Goal: Task Accomplishment & Management: Manage account settings

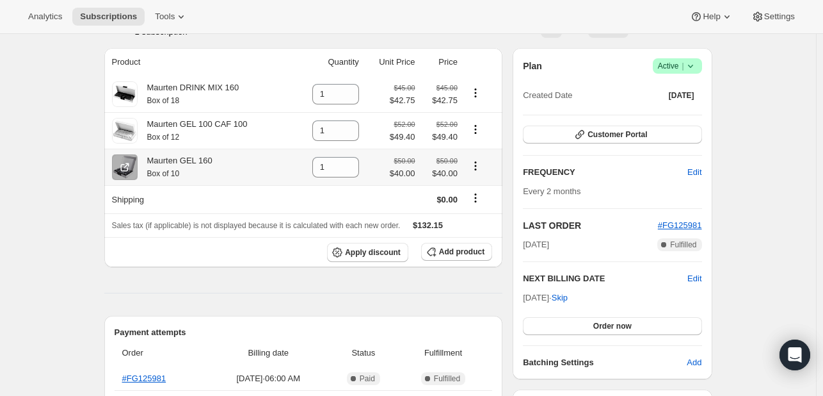
scroll to position [108, 0]
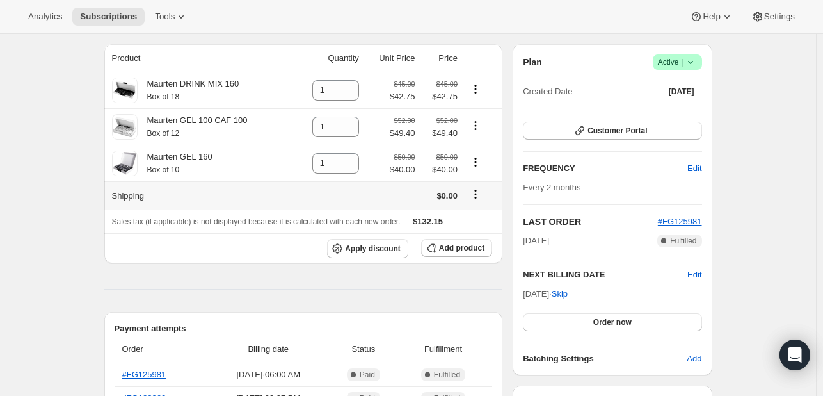
click at [477, 197] on icon "Shipping actions" at bounding box center [475, 194] width 13 height 13
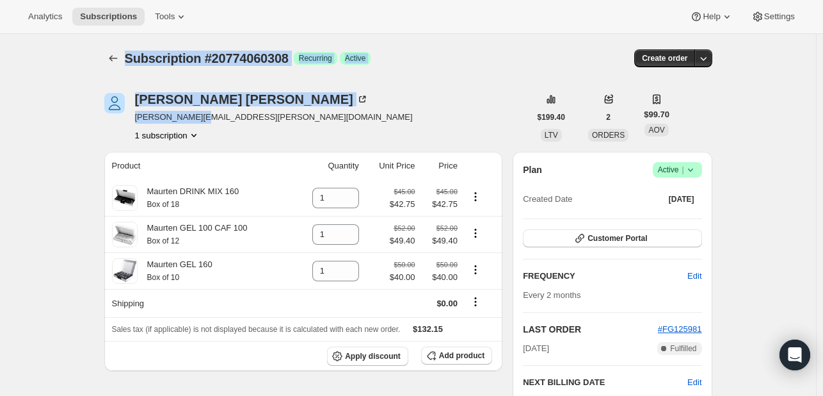
drag, startPoint x: 228, startPoint y: 141, endPoint x: 125, endPoint y: 83, distance: 117.5
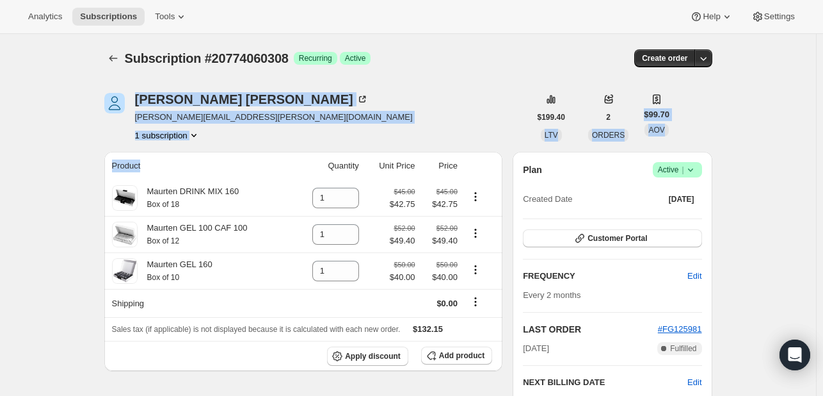
drag, startPoint x: 125, startPoint y: 83, endPoint x: 218, endPoint y: 151, distance: 115.0
click at [218, 152] on th "Product" at bounding box center [198, 166] width 189 height 28
drag, startPoint x: 218, startPoint y: 151, endPoint x: 172, endPoint y: 90, distance: 76.7
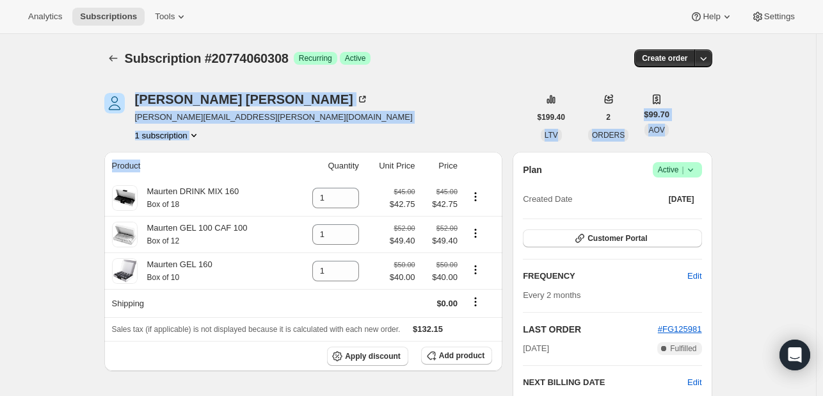
click at [277, 126] on div "Daniel Fetterolf daniel.fetterolf@ubs.com 1 subscription" at bounding box center [317, 117] width 426 height 49
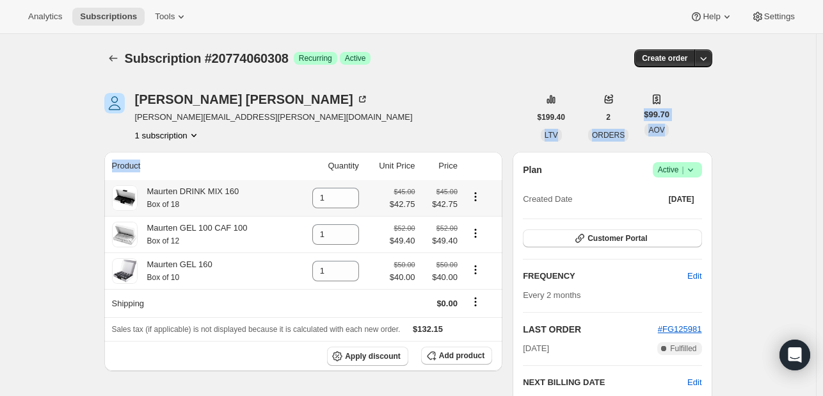
drag, startPoint x: 277, startPoint y: 126, endPoint x: 230, endPoint y: 148, distance: 52.1
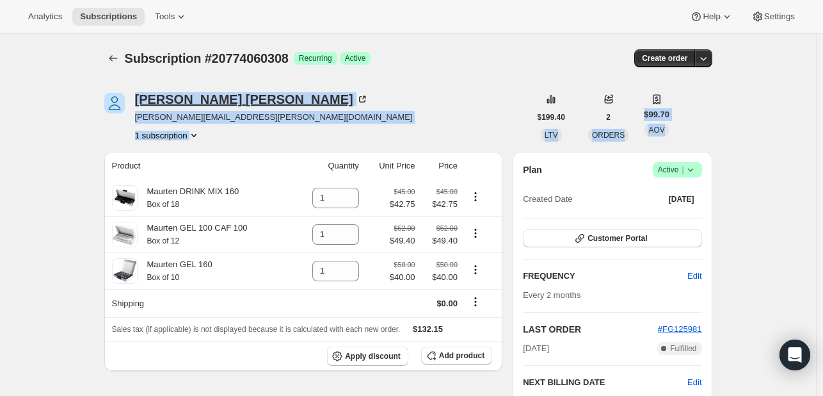
drag, startPoint x: 230, startPoint y: 148, endPoint x: 139, endPoint y: 92, distance: 106.6
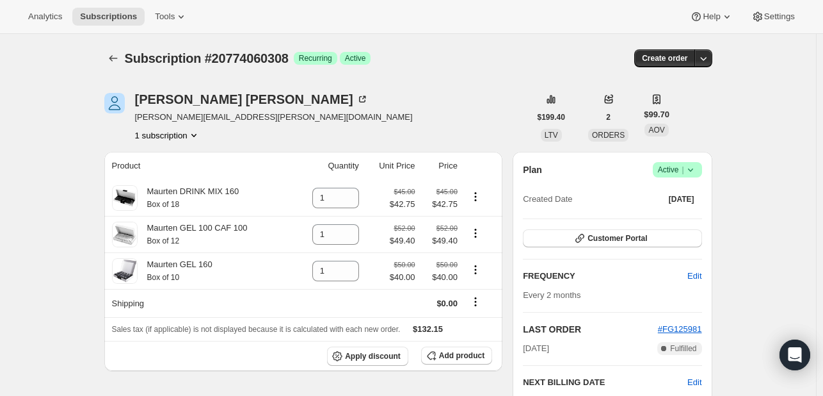
click at [136, 76] on div "Subscription #20774060308. This page is ready Subscription #20774060308 Success…" at bounding box center [408, 58] width 608 height 49
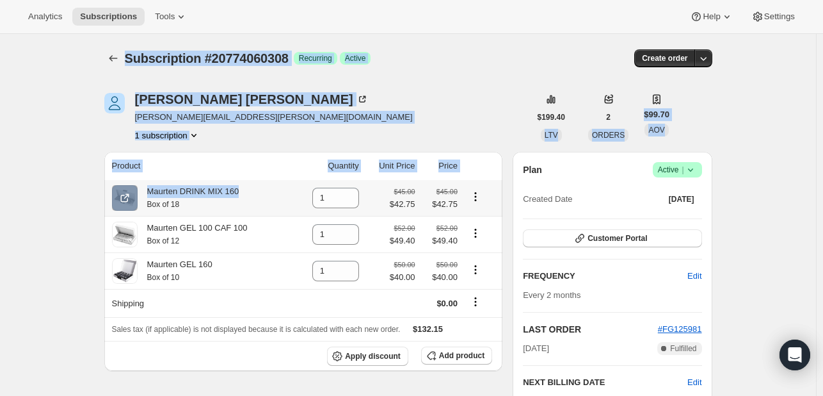
drag, startPoint x: 136, startPoint y: 76, endPoint x: 282, endPoint y: 182, distance: 180.6
click at [259, 154] on th "Product" at bounding box center [198, 166] width 189 height 28
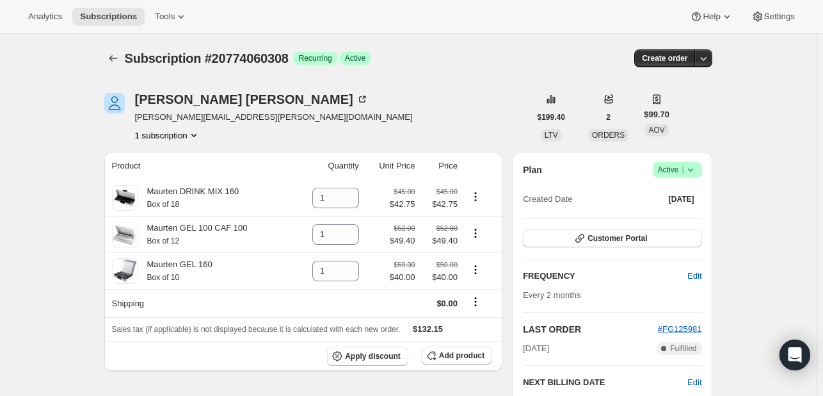
click at [259, 154] on th "Product" at bounding box center [198, 166] width 189 height 28
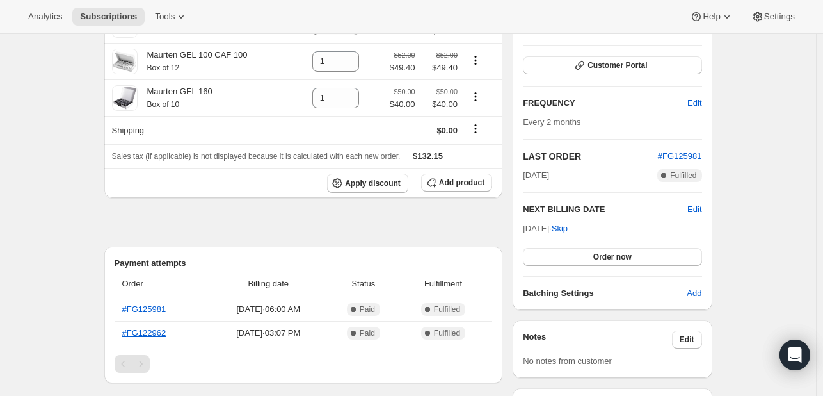
scroll to position [177, 0]
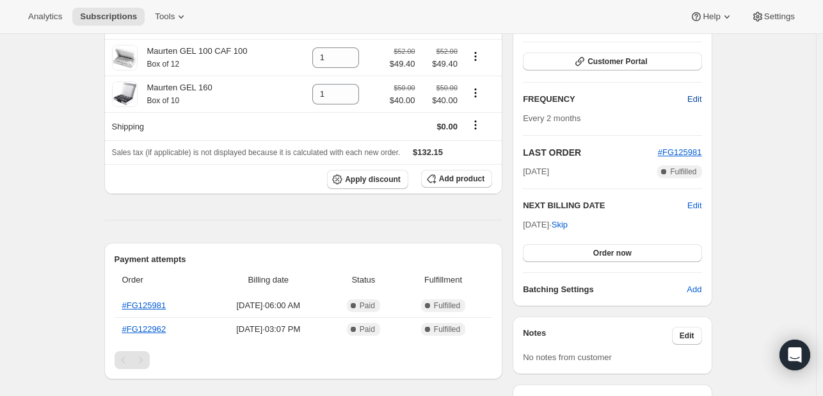
click at [689, 95] on button "Edit" at bounding box center [694, 99] width 29 height 20
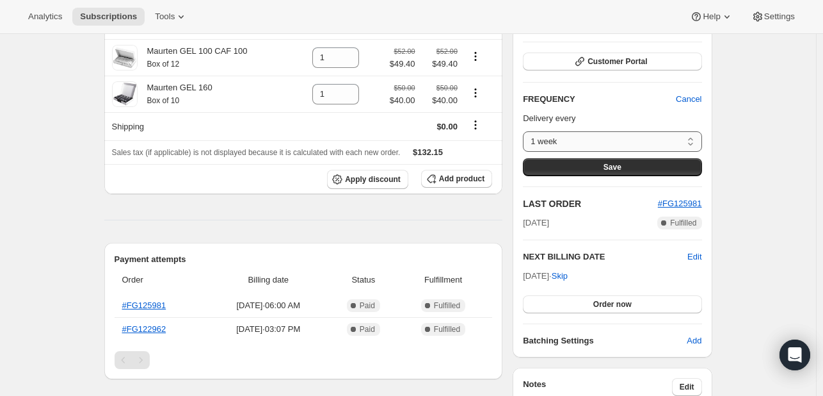
click at [654, 139] on select "1 week 2 weeks 1 month 2 months Custom..." at bounding box center [612, 141] width 179 height 20
select select "custom"
click at [526, 131] on select "1 week 2 weeks 1 month 2 months Custom..." at bounding box center [612, 141] width 179 height 20
select select "MONTH"
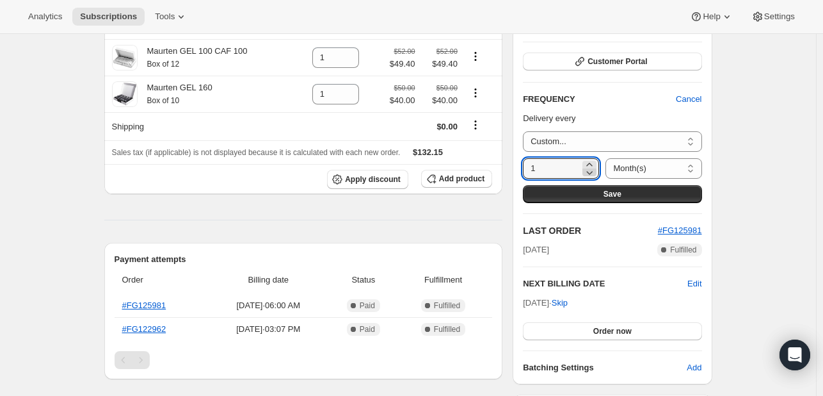
click at [584, 170] on icon at bounding box center [589, 172] width 13 height 13
click at [556, 166] on input "1" at bounding box center [551, 168] width 57 height 20
type input "6"
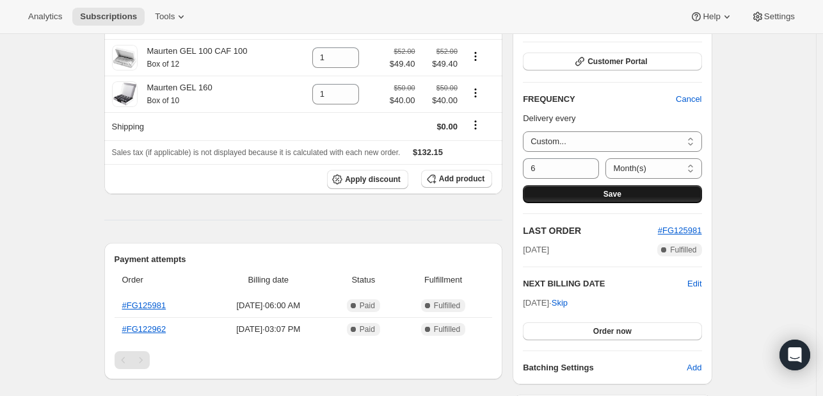
click at [592, 192] on button "Save" at bounding box center [612, 194] width 179 height 18
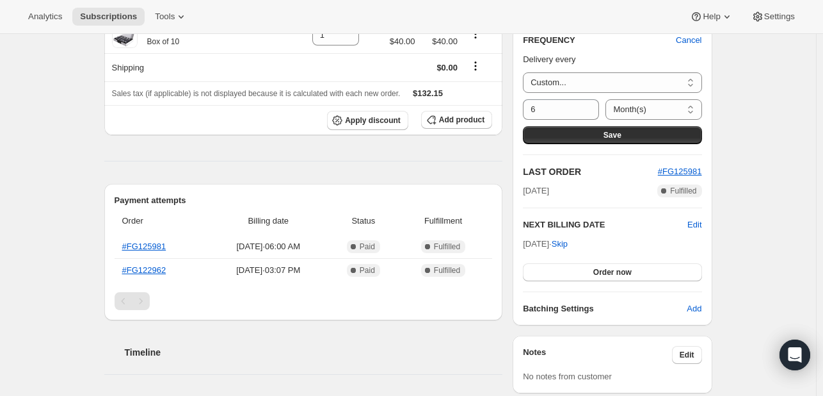
scroll to position [298, 0]
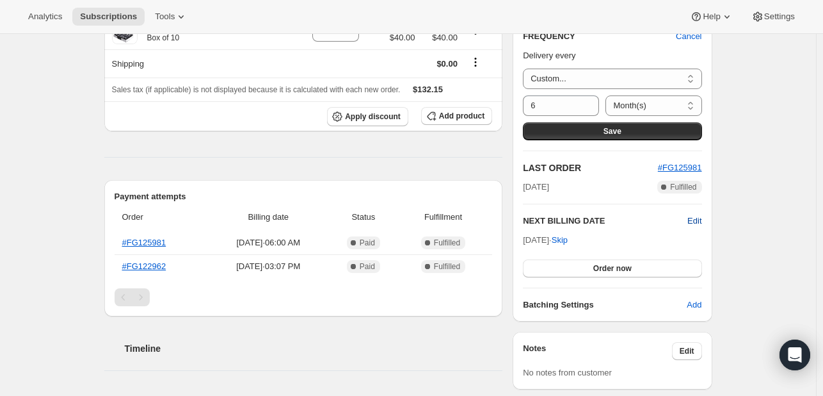
click at [699, 218] on span "Edit" at bounding box center [695, 221] width 14 height 13
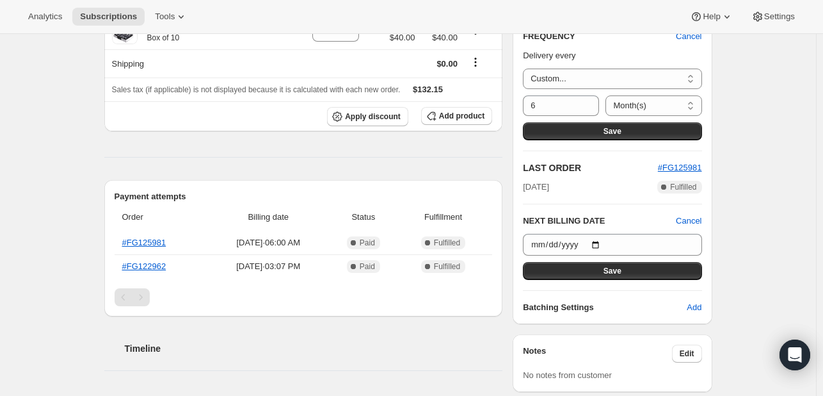
click at [620, 231] on div "NEXT BILLING DATE Cancel 2025-09-18 Save" at bounding box center [612, 247] width 179 height 65
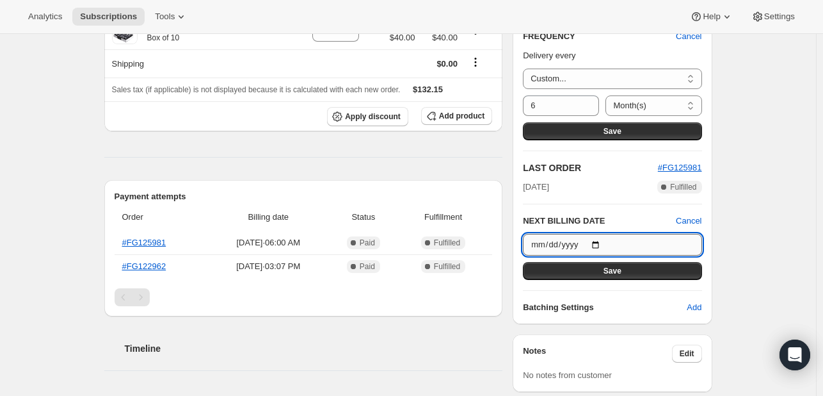
click at [586, 243] on input "2025-09-18" at bounding box center [612, 245] width 179 height 22
click at [596, 241] on input "2025-09-18" at bounding box center [612, 245] width 179 height 22
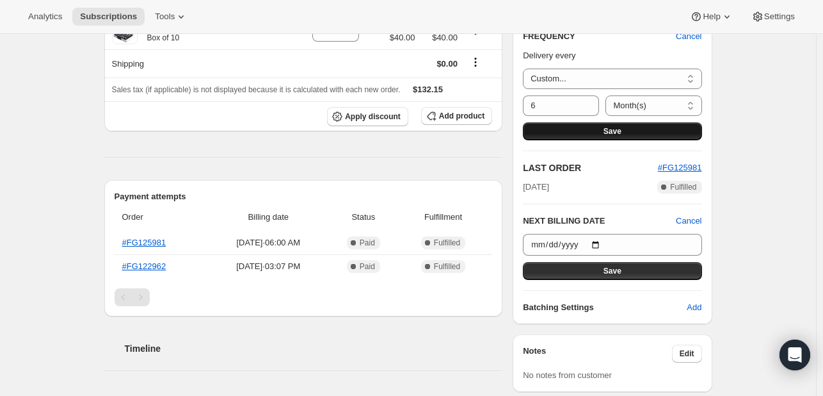
click at [645, 124] on button "Save" at bounding box center [612, 131] width 179 height 18
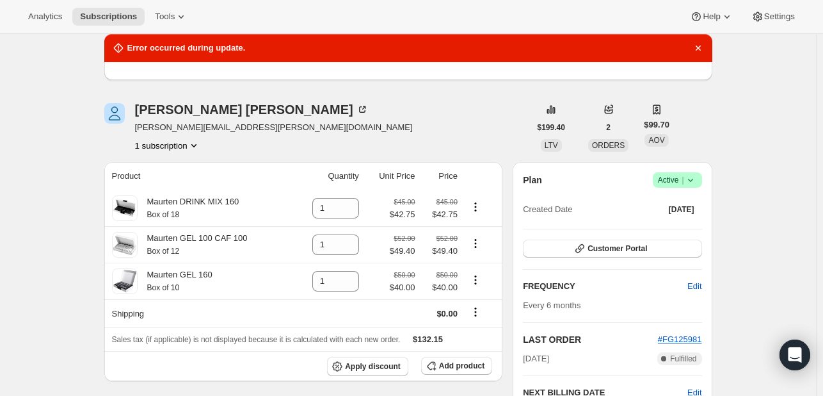
scroll to position [125, 0]
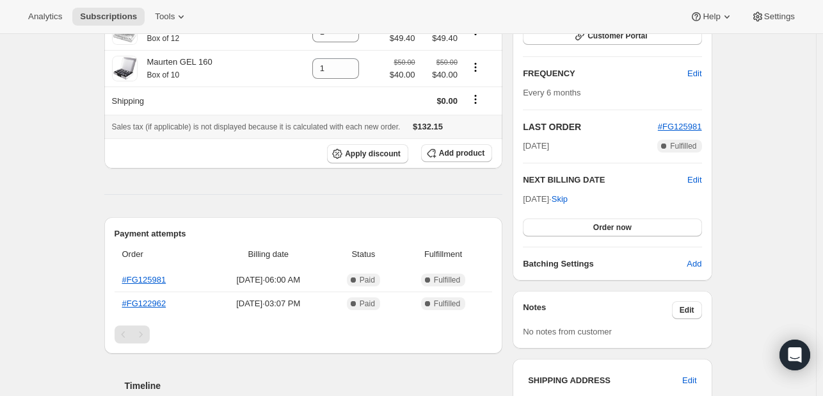
scroll to position [209, 0]
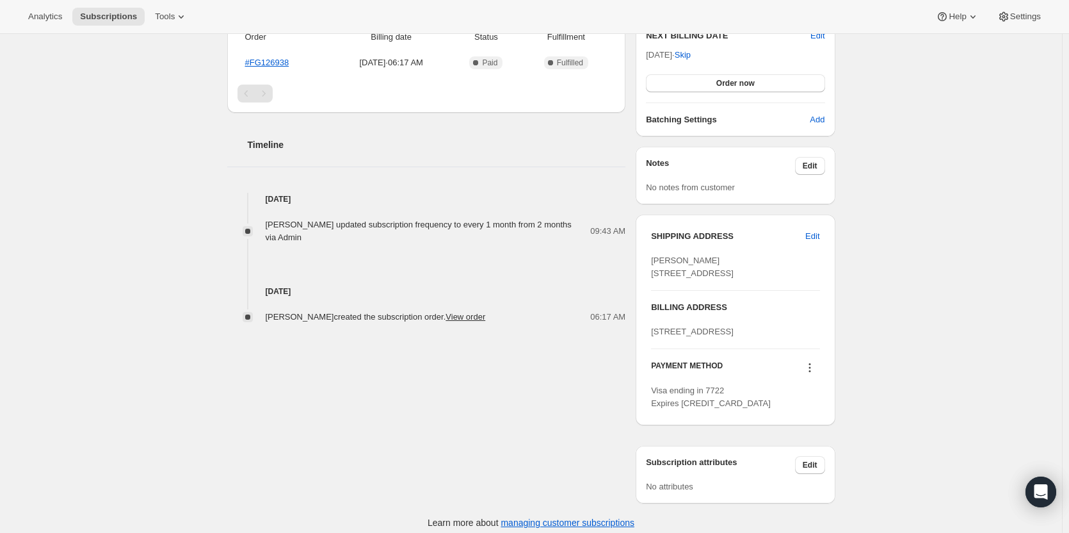
scroll to position [346, 0]
drag, startPoint x: 463, startPoint y: 230, endPoint x: 332, endPoint y: 219, distance: 131.7
click at [332, 219] on div "Michael McMahon updated subscription frequency to every 1 month from 2 months v…" at bounding box center [428, 232] width 325 height 26
click at [332, 220] on span "Michael McMahon updated subscription frequency to every 1 month from 2 months v…" at bounding box center [419, 231] width 306 height 22
drag, startPoint x: 332, startPoint y: 219, endPoint x: 419, endPoint y: 244, distance: 91.2
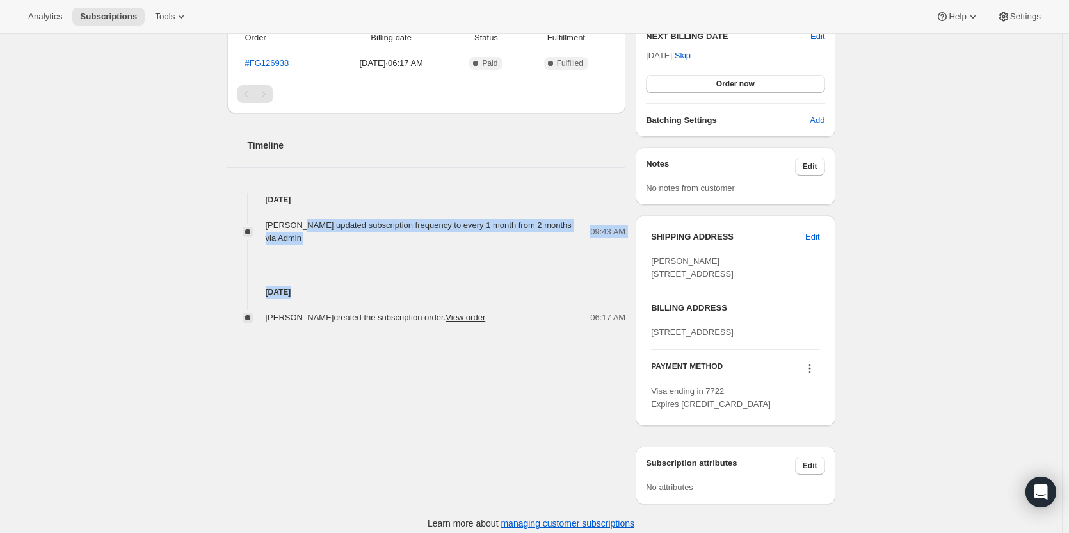
click at [419, 244] on div "Aug 11, 2025 Michael McMahon updated subscription frequency to every 1 month fr…" at bounding box center [426, 258] width 399 height 131
click at [419, 245] on div "Aug 4, 2025 Beth McIntyre created the subscription order. View order 06:17 AM" at bounding box center [426, 284] width 399 height 79
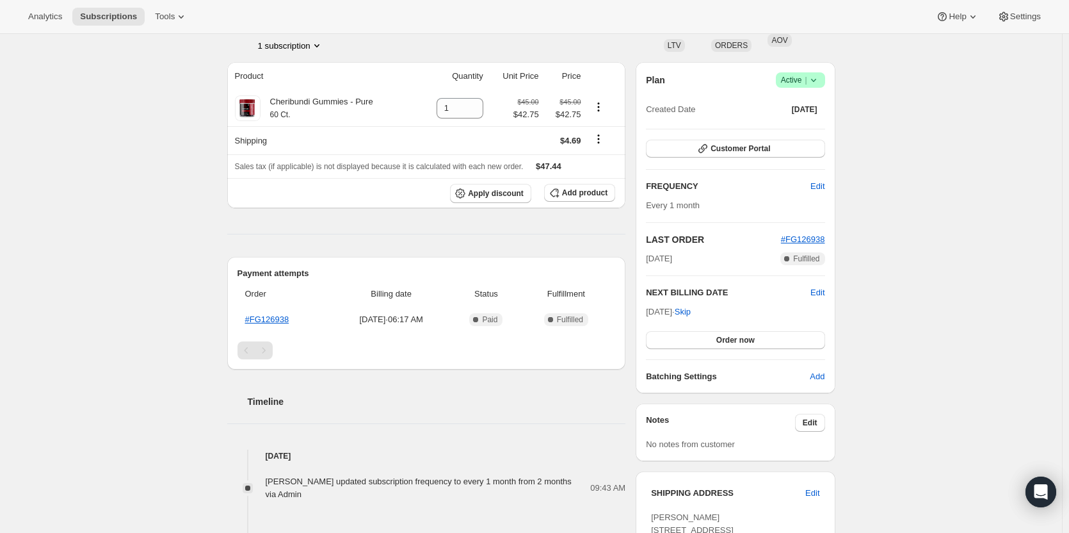
click at [822, 285] on div "Plan Success Active | Created Date Aug 4, 2025 Customer Portal FREQUENCY Edit E…" at bounding box center [735, 227] width 179 height 311
click at [822, 291] on span "Edit" at bounding box center [818, 292] width 14 height 13
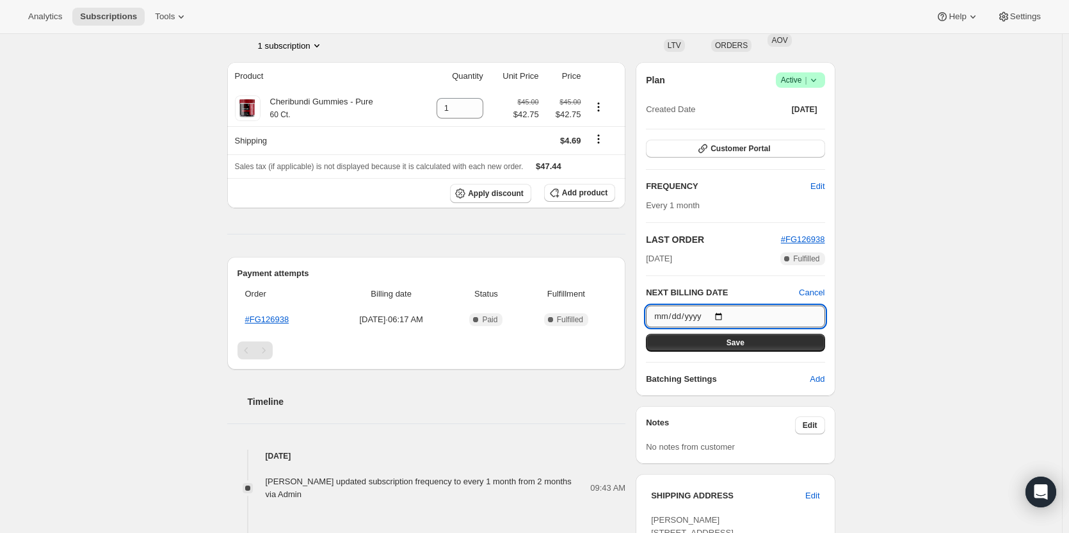
click at [740, 318] on input "2025-10-04" at bounding box center [735, 316] width 179 height 22
click at [721, 317] on input "2025-10-04" at bounding box center [735, 316] width 179 height 22
type input "2025-11-12"
click at [715, 352] on div "Plan Success Active | Created Date Aug 4, 2025 Customer Portal FREQUENCY Edit E…" at bounding box center [735, 228] width 179 height 313
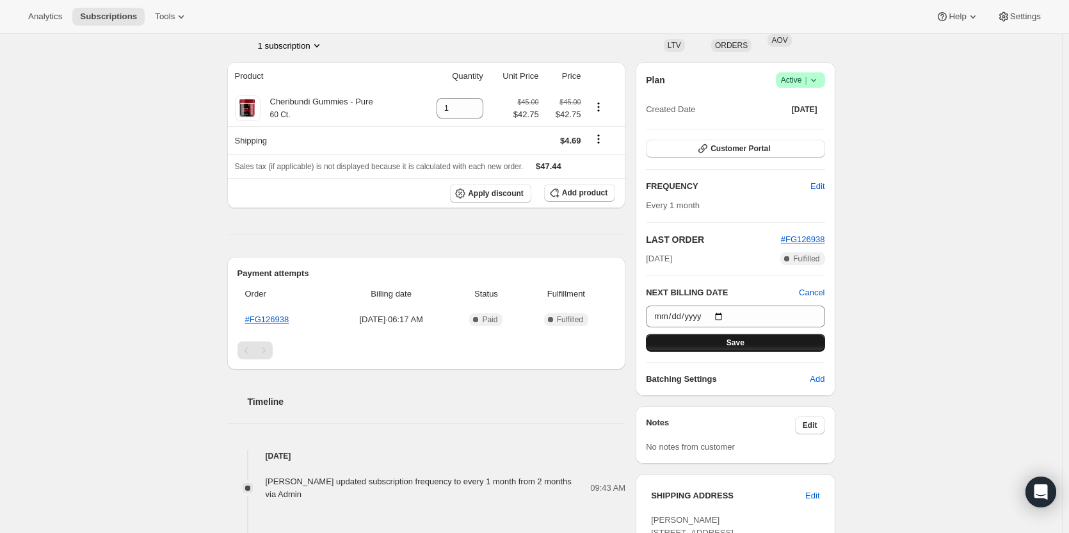
click at [710, 346] on button "Save" at bounding box center [735, 343] width 179 height 18
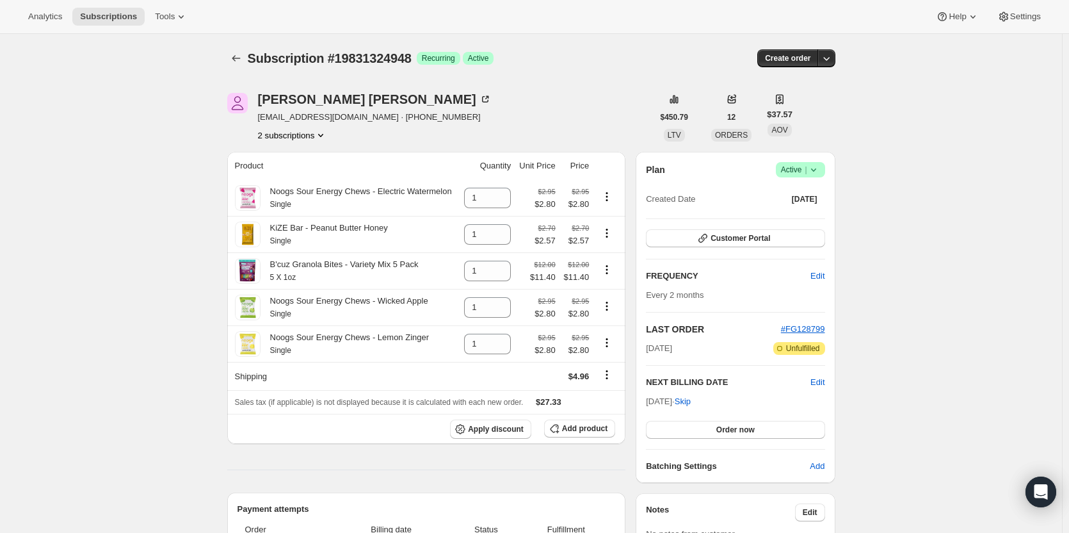
click at [825, 179] on div "Plan Success Active | Created Date [DATE]" at bounding box center [735, 185] width 179 height 46
click at [823, 176] on span "Success Active |" at bounding box center [800, 169] width 49 height 15
click at [788, 222] on span "Cancel subscription" at bounding box center [804, 217] width 72 height 13
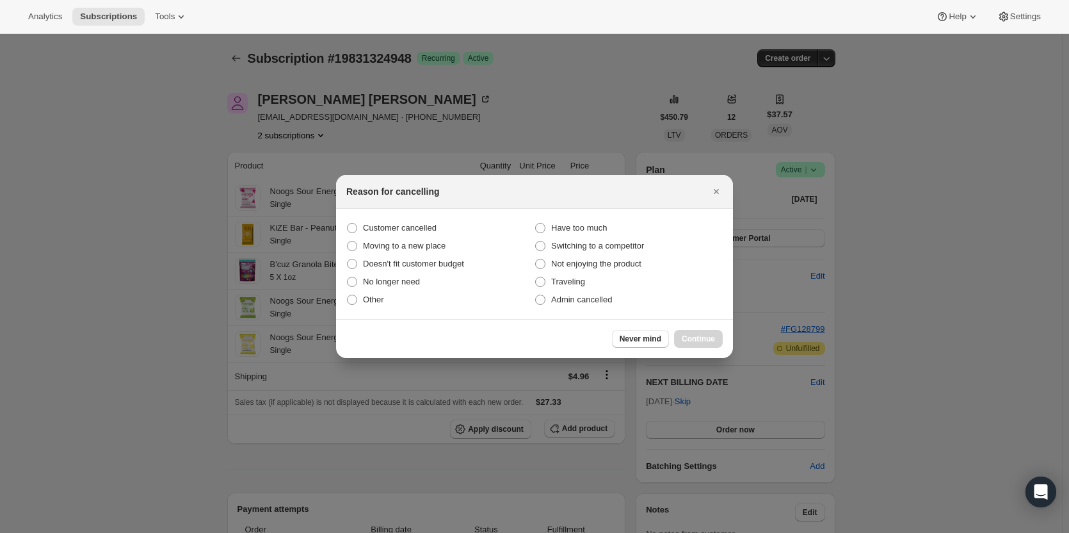
click at [412, 216] on section "Customer cancelled Have too much Moving to a new place Switching to a competito…" at bounding box center [534, 264] width 397 height 110
click at [413, 223] on span "Customer cancelled" at bounding box center [400, 228] width 74 height 10
click at [348, 223] on input "Customer cancelled" at bounding box center [347, 223] width 1 height 1
radio input "true"
click at [699, 353] on div "Never mind Continue" at bounding box center [534, 338] width 397 height 39
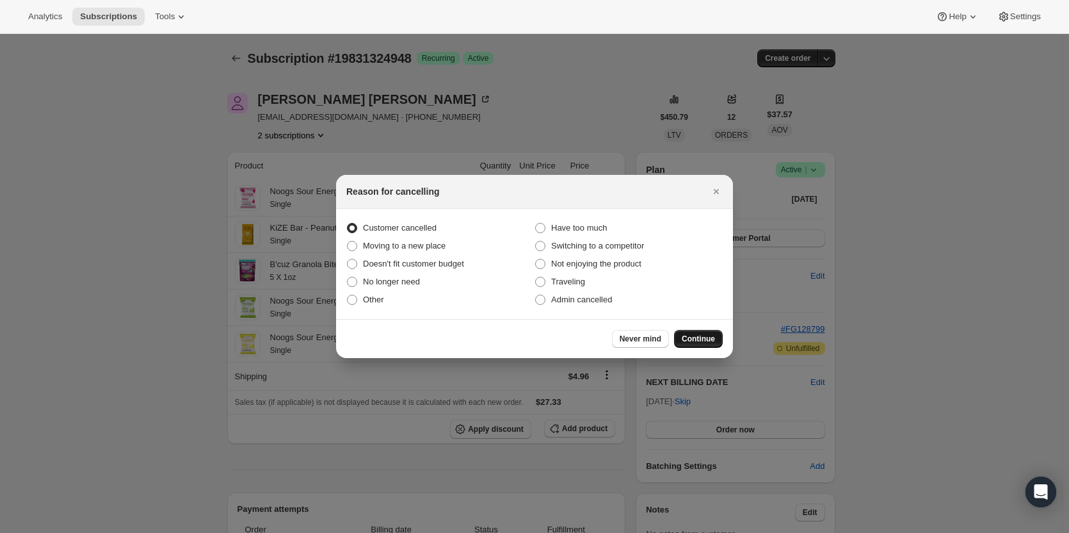
click at [698, 344] on button "Continue" at bounding box center [698, 339] width 49 height 18
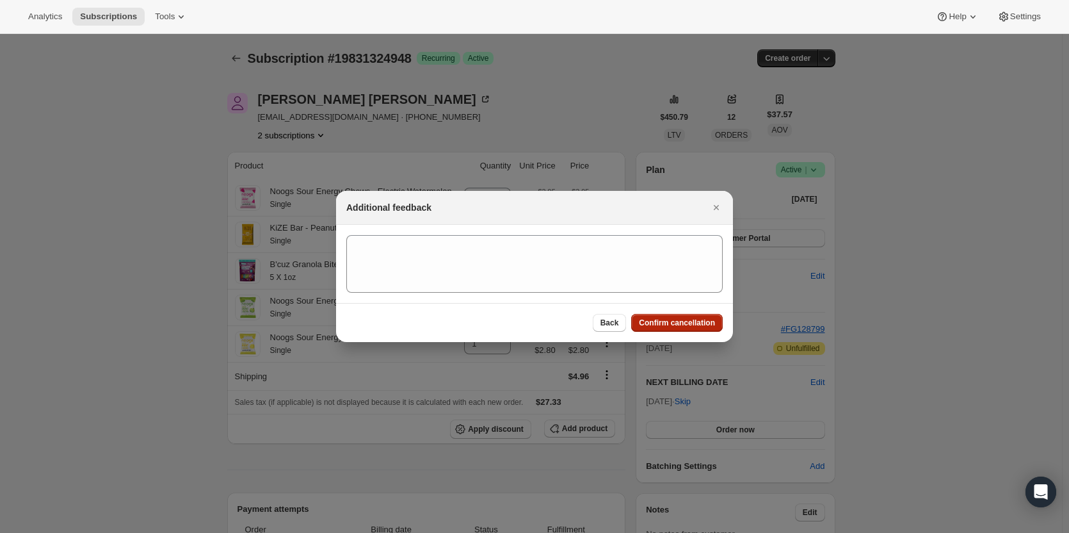
click at [677, 321] on span "Confirm cancellation" at bounding box center [677, 323] width 76 height 10
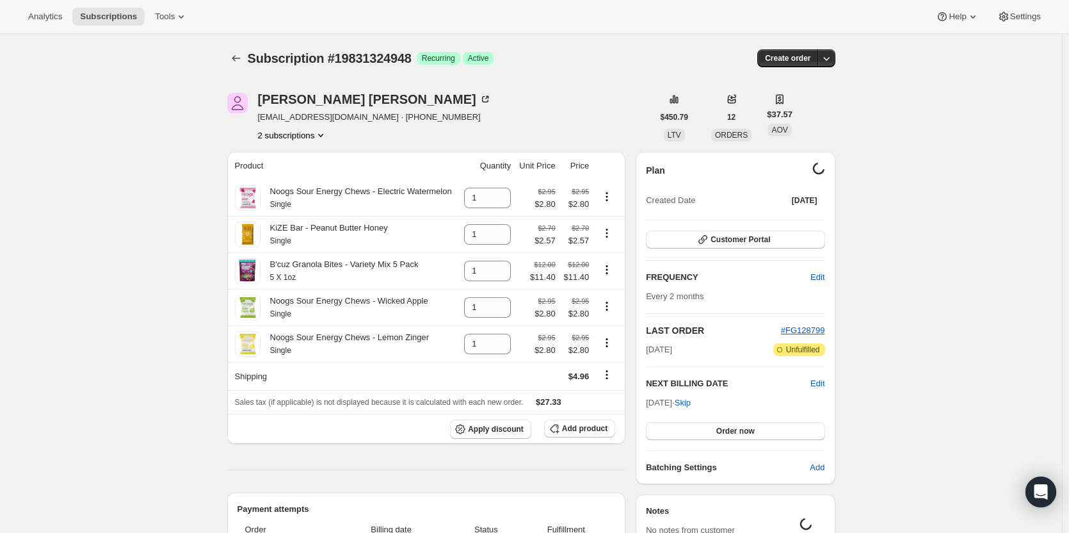
click at [314, 131] on button "2 subscriptions" at bounding box center [293, 135] width 70 height 13
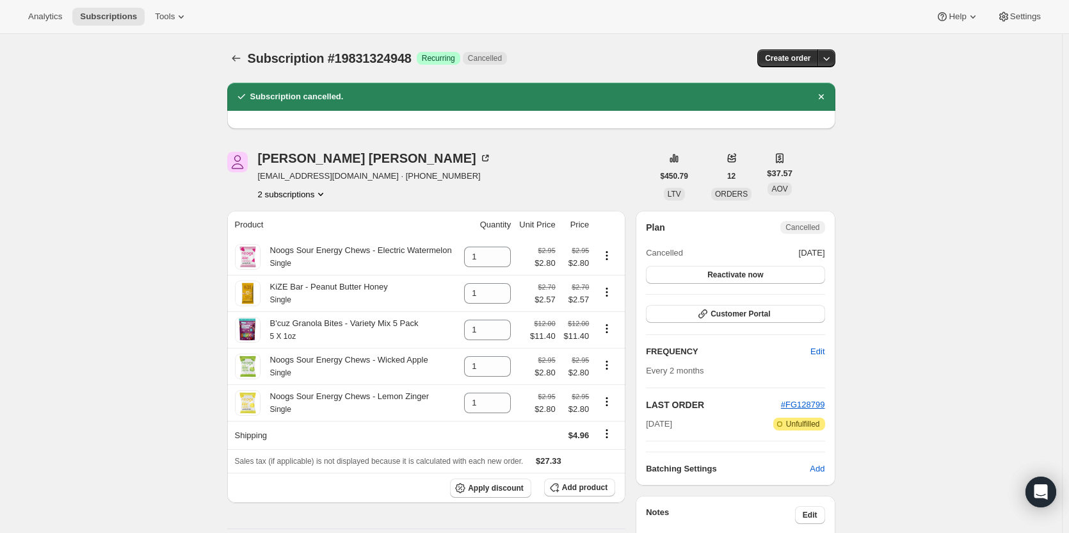
click at [296, 193] on button "2 subscriptions" at bounding box center [293, 194] width 70 height 13
click at [296, 213] on span "14181794068" at bounding box center [277, 218] width 51 height 10
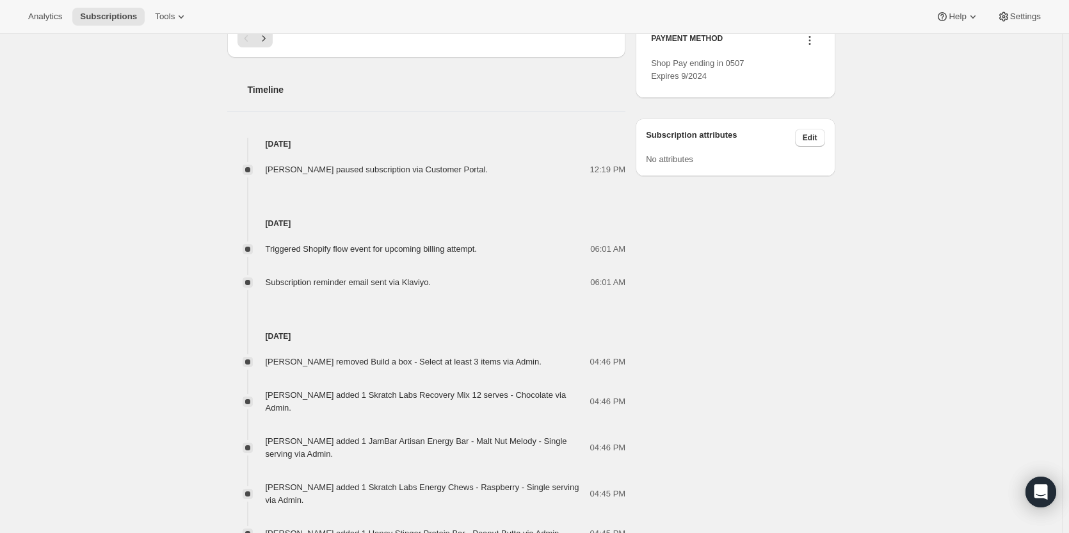
scroll to position [704, 0]
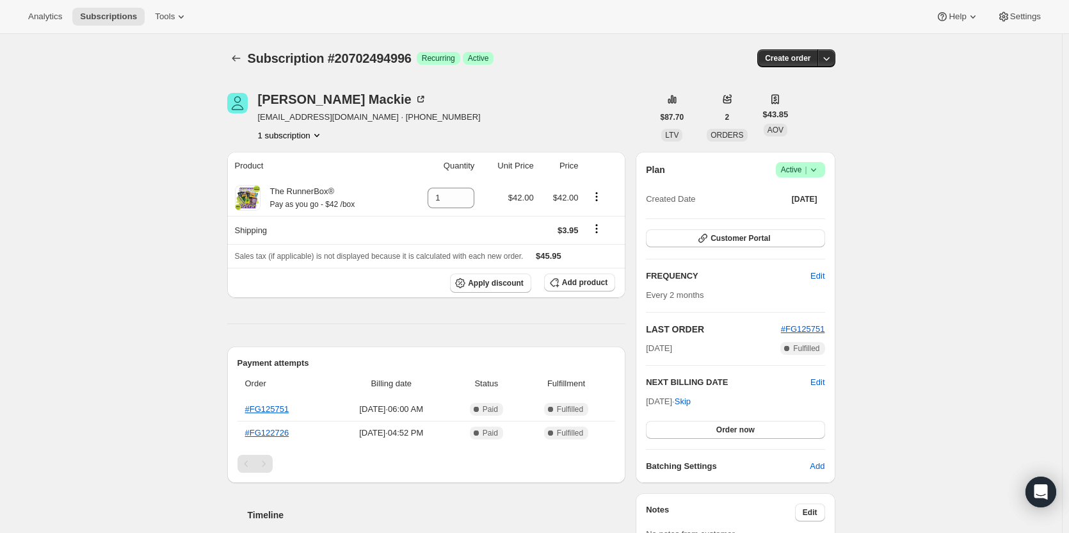
click at [815, 166] on icon at bounding box center [813, 169] width 13 height 13
click at [784, 215] on span "Cancel subscription" at bounding box center [804, 217] width 72 height 10
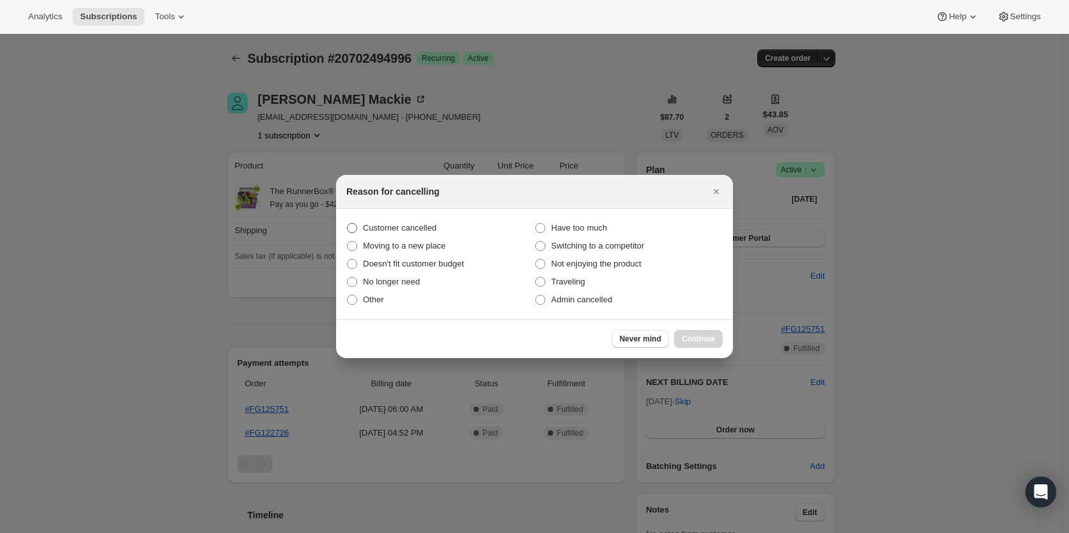
click at [426, 223] on span "Customer cancelled" at bounding box center [400, 228] width 74 height 10
click at [348, 223] on input "Customer cancelled" at bounding box center [347, 223] width 1 height 1
radio input "true"
click at [677, 343] on button "Continue" at bounding box center [698, 339] width 49 height 18
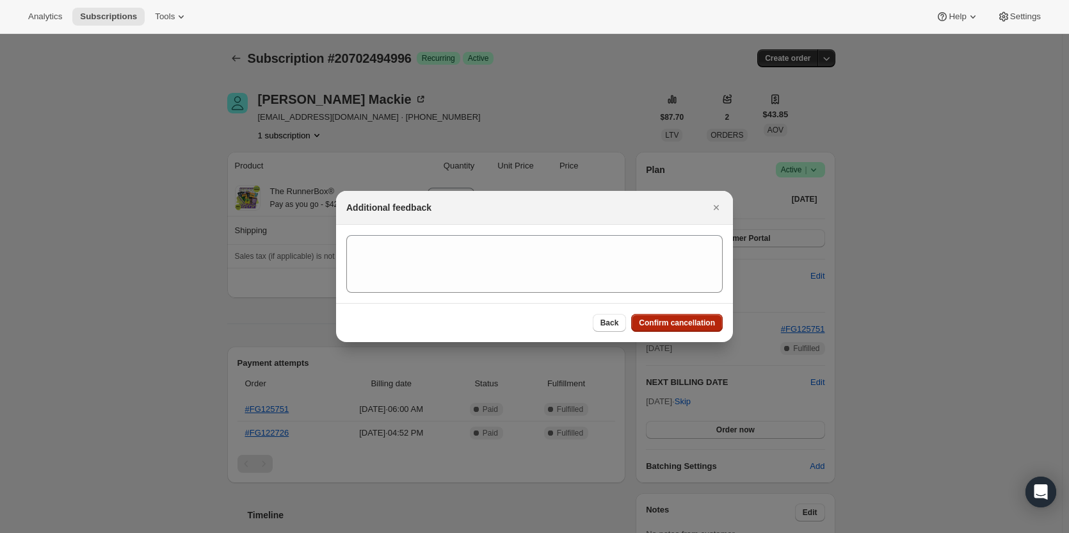
click at [681, 322] on span "Confirm cancellation" at bounding box center [677, 323] width 76 height 10
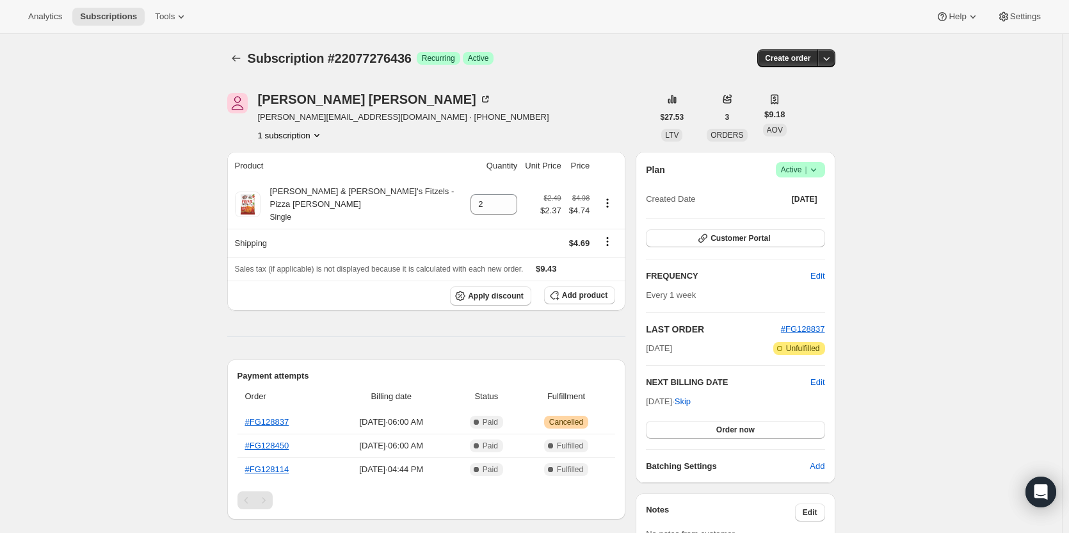
click at [824, 168] on span "Success Active |" at bounding box center [800, 169] width 49 height 15
click at [798, 205] on ul "Pause subscription Cancel subscription" at bounding box center [805, 205] width 80 height 42
click at [792, 213] on span "Cancel subscription" at bounding box center [804, 217] width 72 height 10
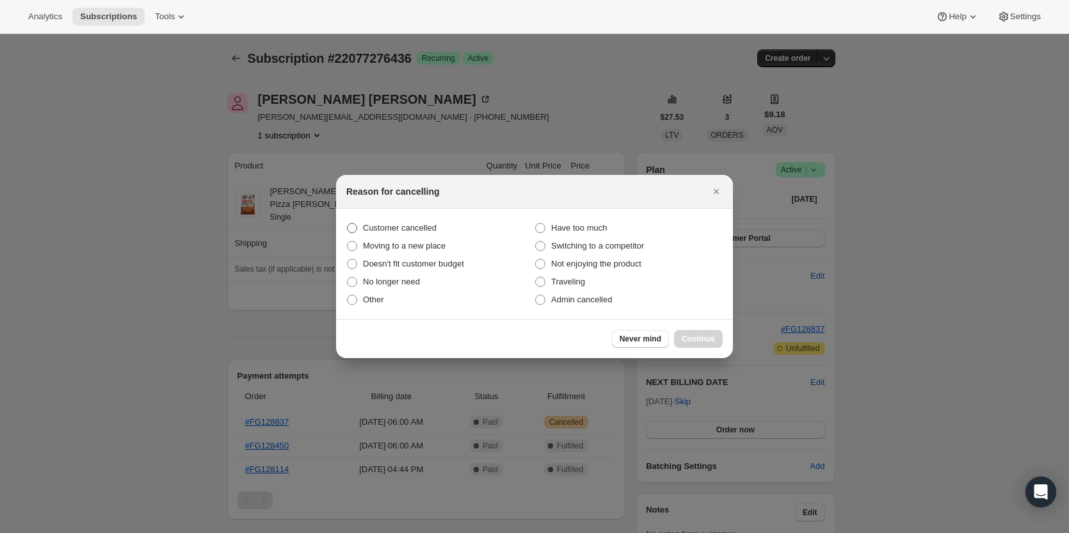
click at [400, 223] on span "Customer cancelled" at bounding box center [400, 228] width 74 height 10
click at [348, 223] on input "Customer cancelled" at bounding box center [347, 223] width 1 height 1
radio input "true"
click at [701, 338] on span "Continue" at bounding box center [698, 339] width 33 height 10
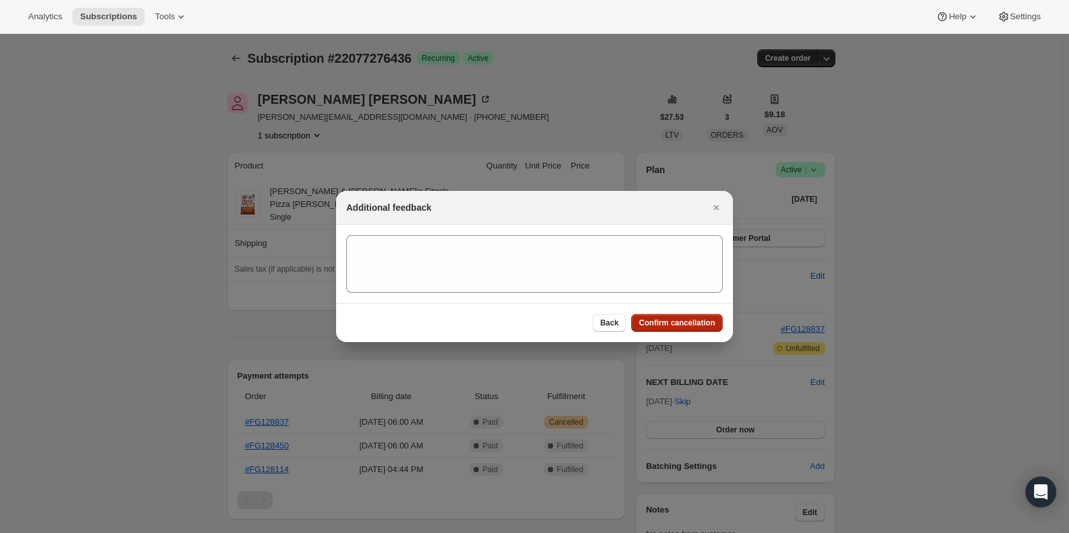
click at [688, 330] on button "Confirm cancellation" at bounding box center [677, 323] width 92 height 18
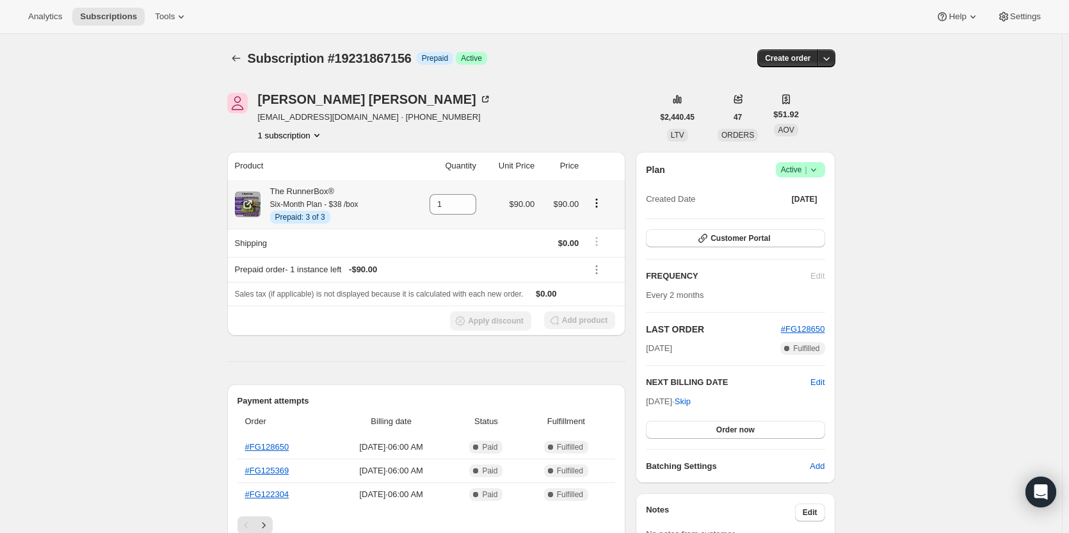
click at [595, 202] on icon "Product actions" at bounding box center [596, 203] width 13 height 13
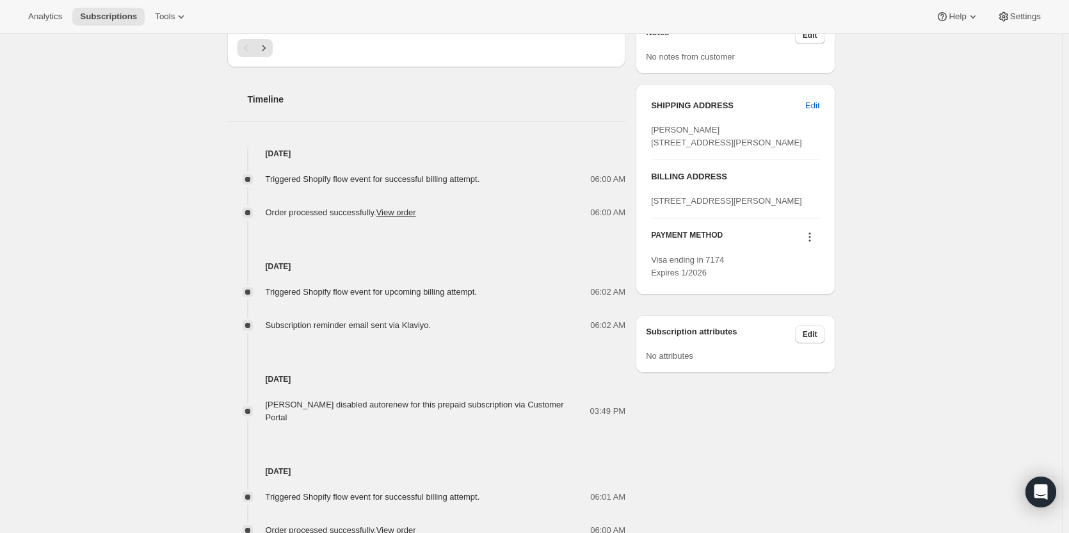
scroll to position [471, 0]
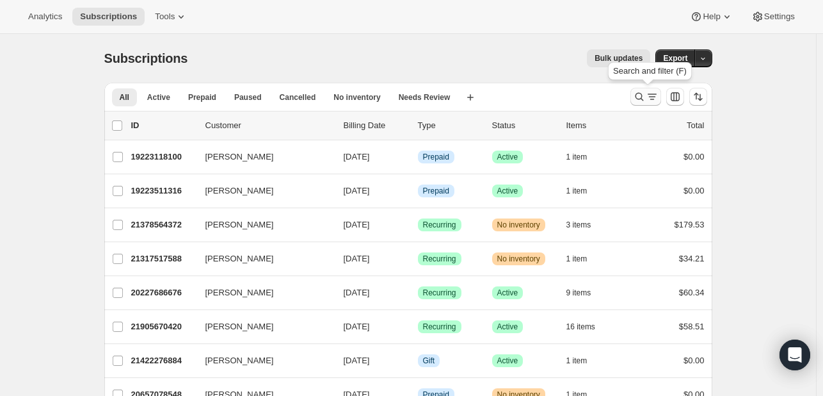
click at [658, 96] on icon "Search and filter results" at bounding box center [652, 96] width 13 height 13
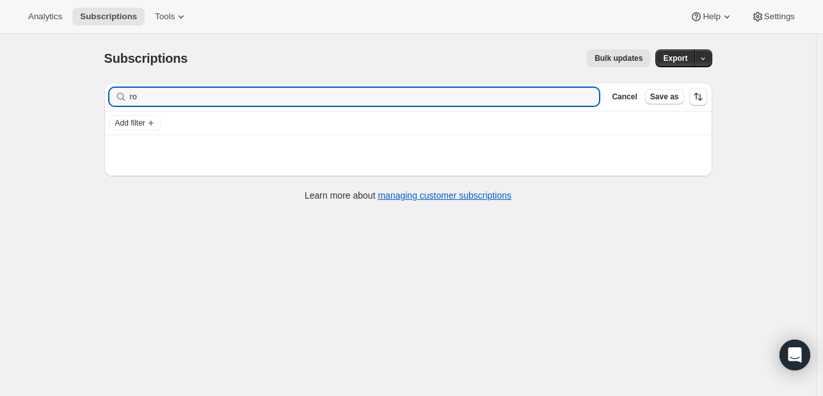
type input "r"
type input "[PERSON_NAME]"
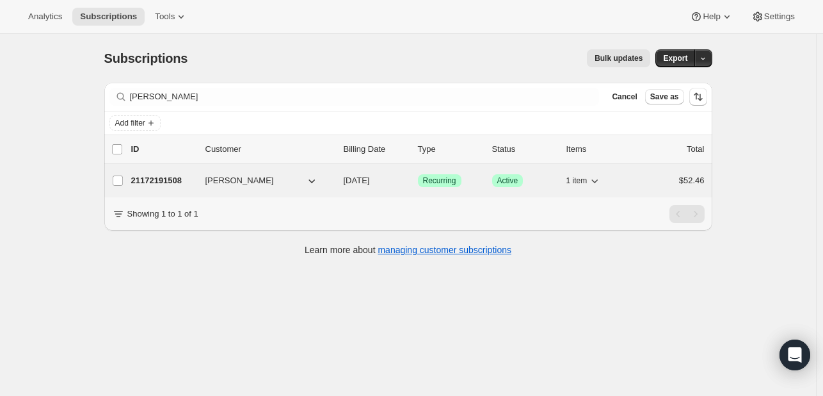
click at [471, 177] on div "Success Recurring" at bounding box center [450, 180] width 64 height 13
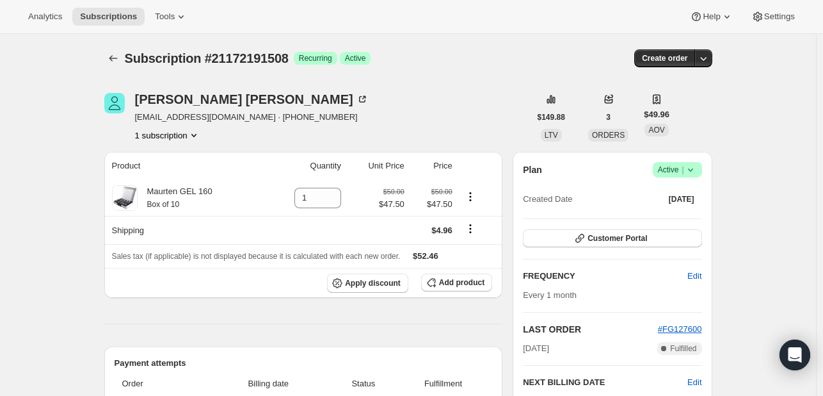
click at [686, 176] on span "Success Active |" at bounding box center [677, 169] width 49 height 15
click at [676, 208] on button "Cancel subscription" at bounding box center [682, 216] width 80 height 20
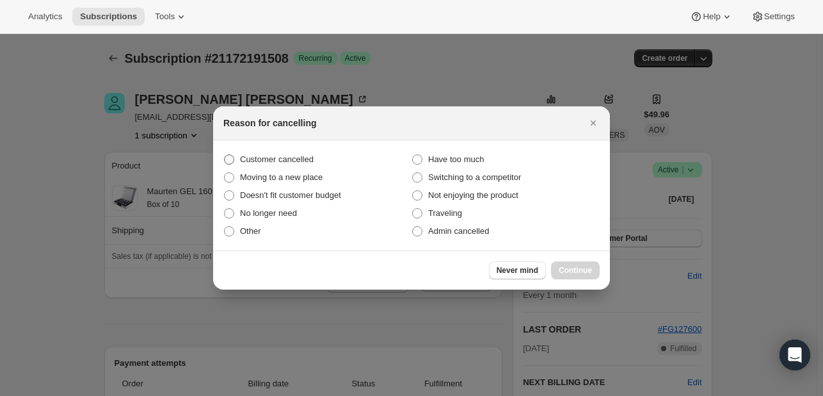
click at [319, 157] on label "Customer cancelled" at bounding box center [317, 159] width 188 height 18
click at [225, 155] on input "Customer cancelled" at bounding box center [224, 154] width 1 height 1
radio input "true"
click at [560, 262] on button "Continue" at bounding box center [575, 270] width 49 height 18
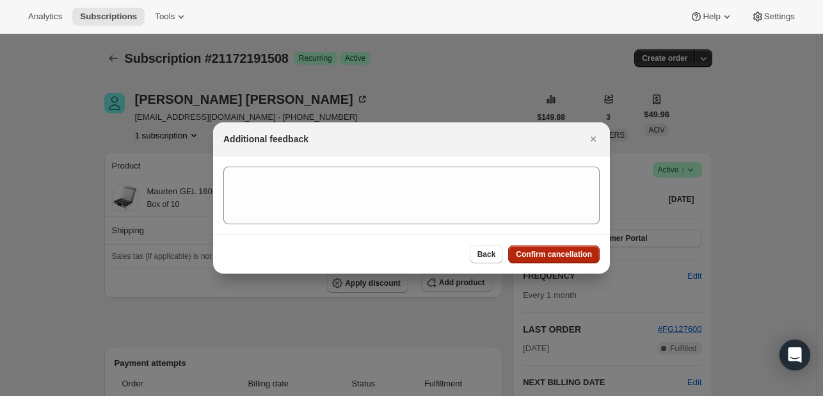
click at [557, 255] on span "Confirm cancellation" at bounding box center [554, 254] width 76 height 10
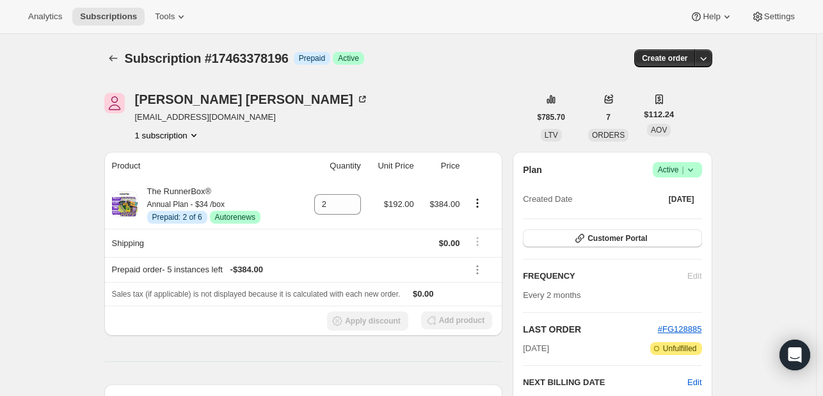
click at [697, 176] on span "Success Active |" at bounding box center [677, 169] width 49 height 15
click at [651, 221] on span "Cancel subscription" at bounding box center [681, 216] width 72 height 10
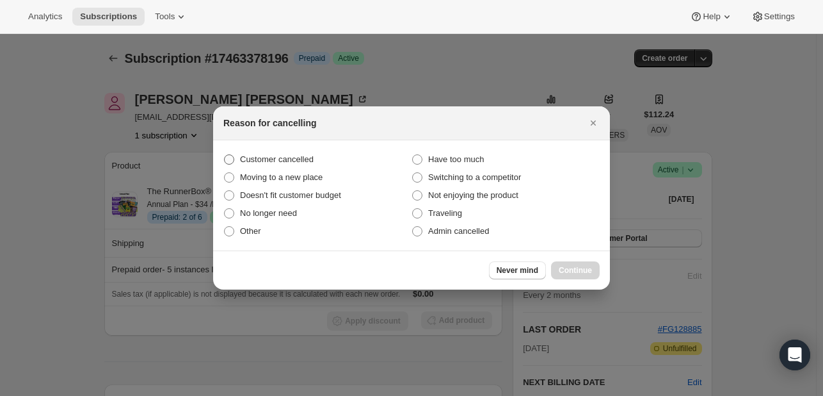
click at [263, 162] on span "Customer cancelled" at bounding box center [277, 159] width 74 height 10
click at [225, 155] on input "Customer cancelled" at bounding box center [224, 154] width 1 height 1
radio input "true"
click at [594, 272] on button "Continue" at bounding box center [575, 270] width 49 height 18
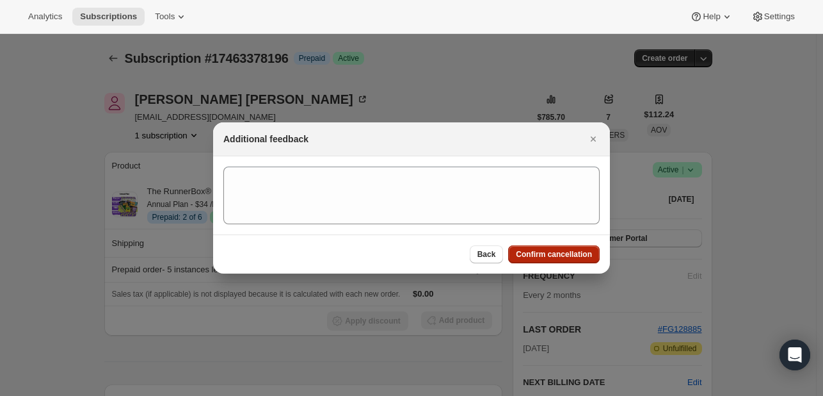
click at [530, 255] on span "Confirm cancellation" at bounding box center [554, 254] width 76 height 10
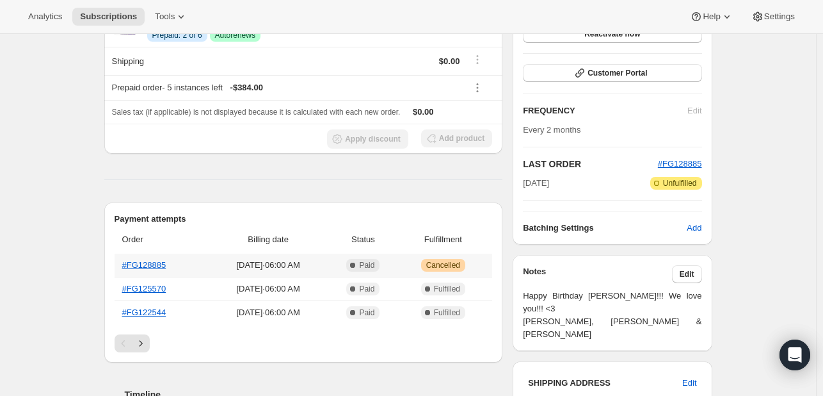
scroll to position [242, 0]
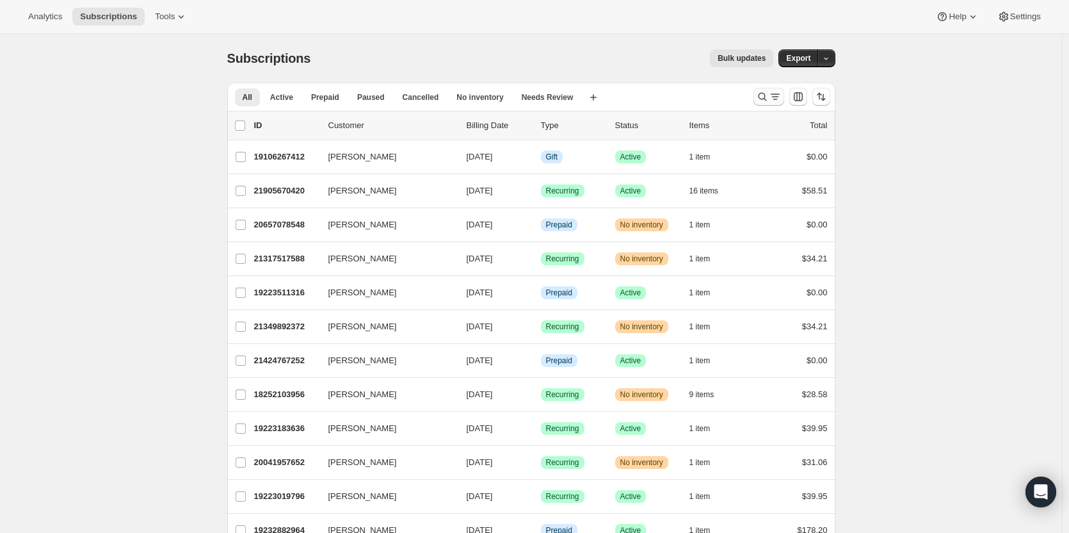
click at [771, 103] on button "Search and filter results" at bounding box center [769, 97] width 31 height 18
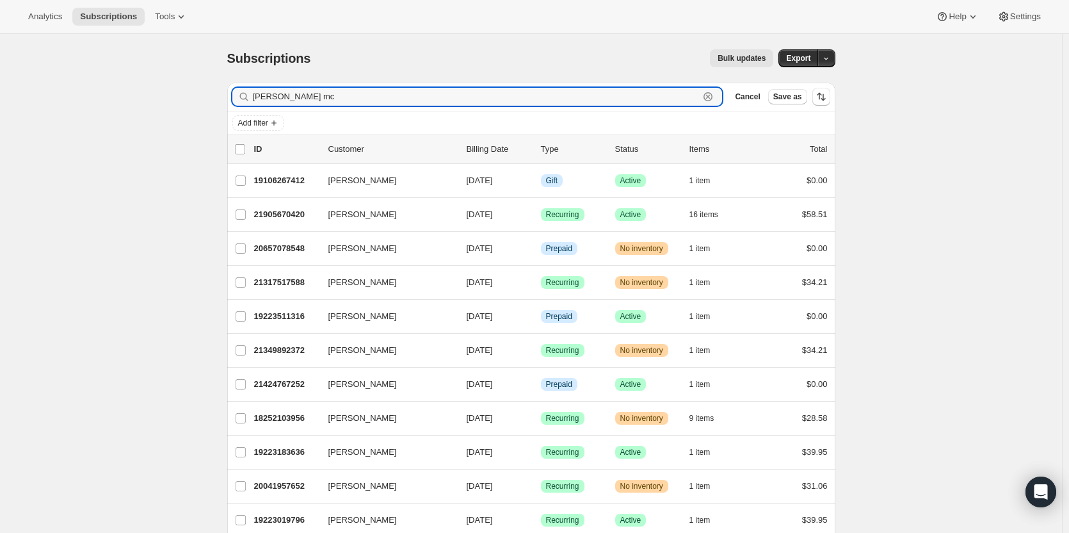
type input "beth mc"
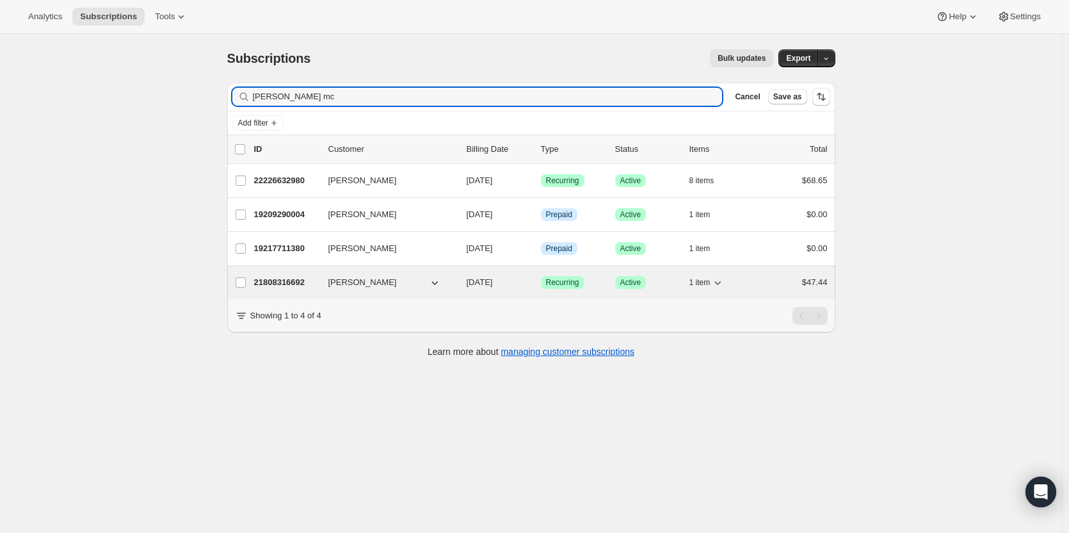
click at [605, 280] on div "Success Recurring" at bounding box center [573, 282] width 64 height 13
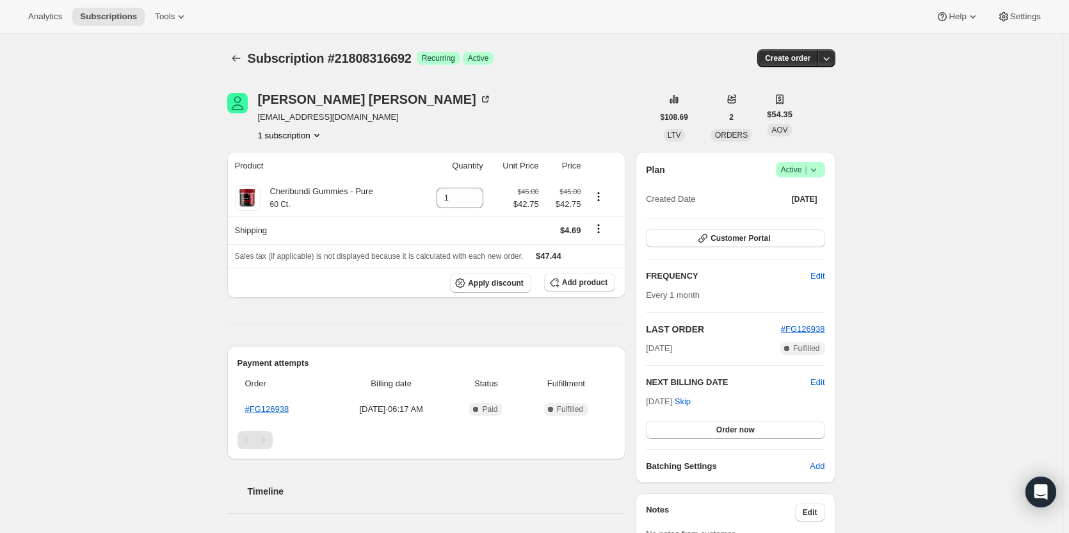
click at [811, 165] on icon at bounding box center [813, 169] width 13 height 13
click at [800, 222] on span "Cancel subscription" at bounding box center [804, 217] width 72 height 13
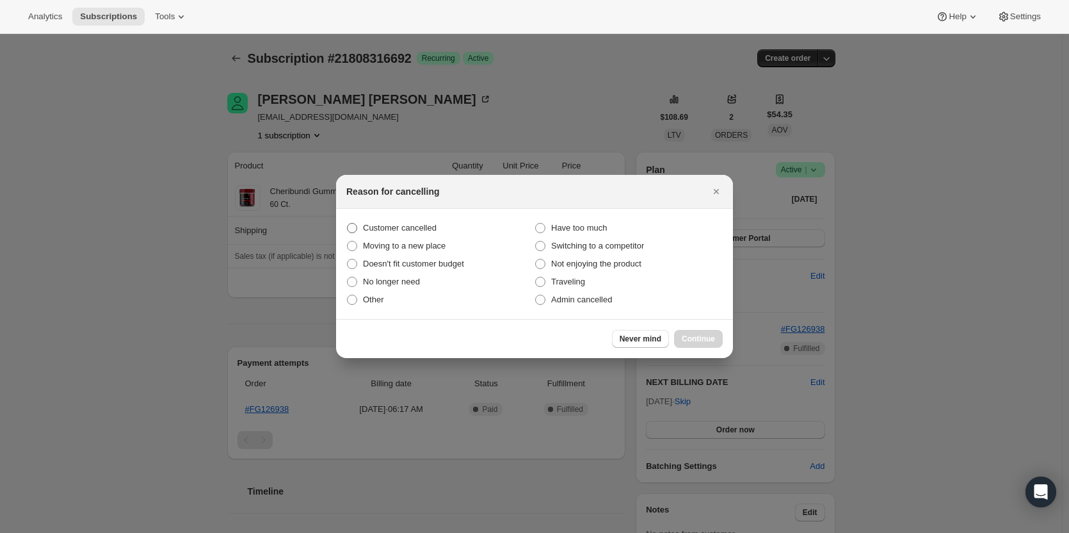
click at [353, 230] on span ":rbr:" at bounding box center [352, 228] width 10 height 10
click at [348, 223] on input "Customer cancelled" at bounding box center [347, 223] width 1 height 1
radio input "true"
click at [716, 340] on button "Continue" at bounding box center [698, 339] width 49 height 18
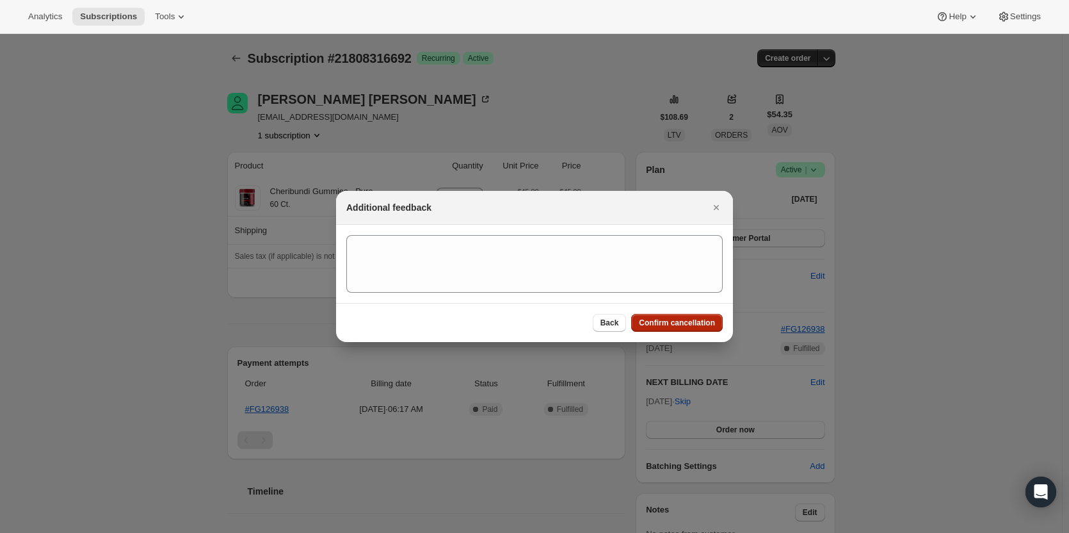
click at [676, 316] on button "Confirm cancellation" at bounding box center [677, 323] width 92 height 18
